Goal: Find contact information: Find contact information

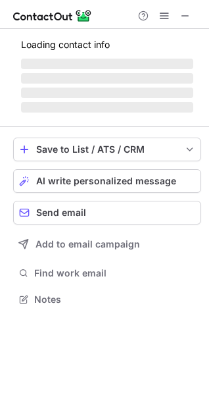
scroll to position [307, 209]
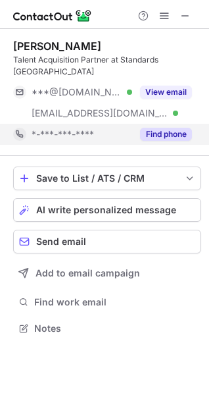
click at [170, 128] on button "Find phone" at bounding box center [166, 134] width 52 height 13
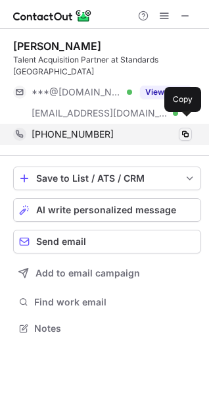
click at [189, 129] on span at bounding box center [185, 134] width 11 height 11
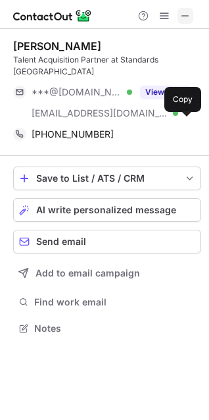
click at [187, 13] on span at bounding box center [185, 16] width 11 height 11
